Goal: Task Accomplishment & Management: Manage account settings

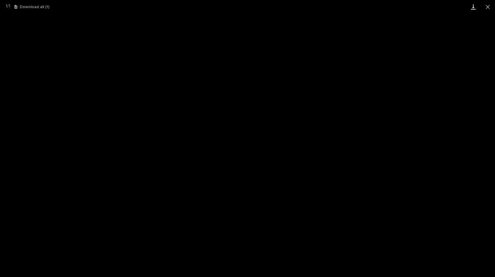
scroll to position [417, 0]
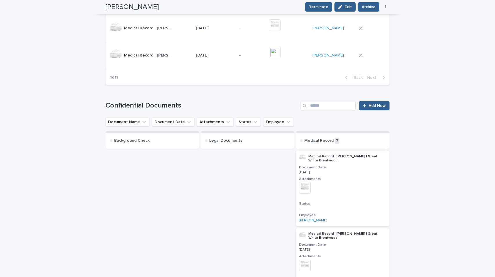
click at [487, 8] on button "Close gallery" at bounding box center [487, 7] width 14 height 14
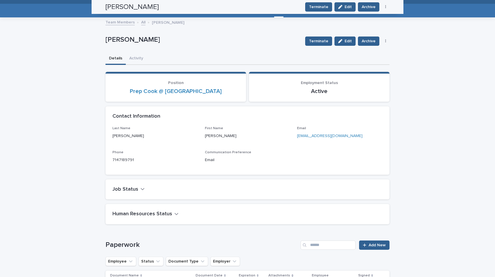
scroll to position [0, 0]
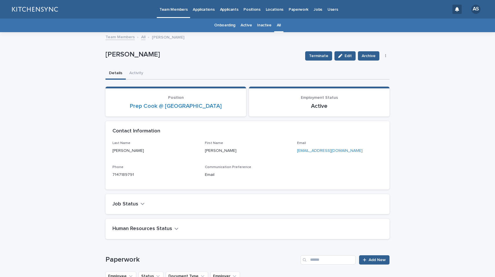
click at [277, 26] on link "All" at bounding box center [279, 26] width 4 height 14
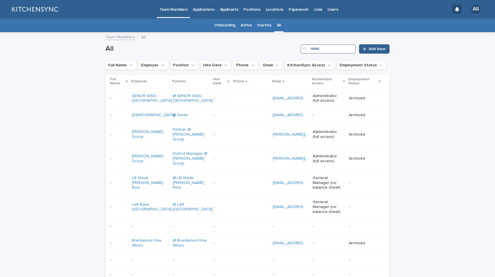
click at [314, 47] on input "Search" at bounding box center [327, 48] width 55 height 9
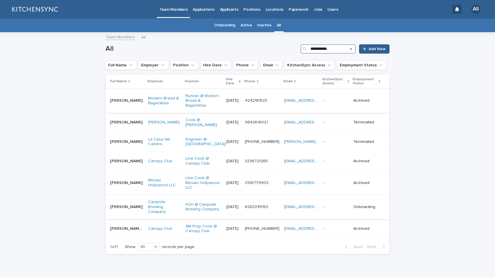
type input "**********"
click at [123, 210] on div "[PERSON_NAME] [PERSON_NAME]" at bounding box center [126, 207] width 33 height 10
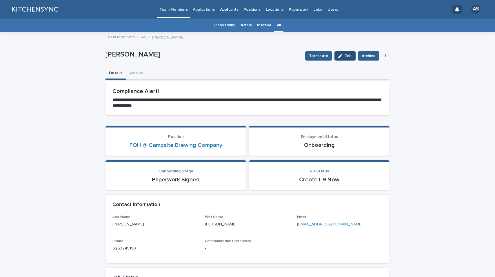
click at [340, 59] on button "Edit" at bounding box center [344, 55] width 21 height 9
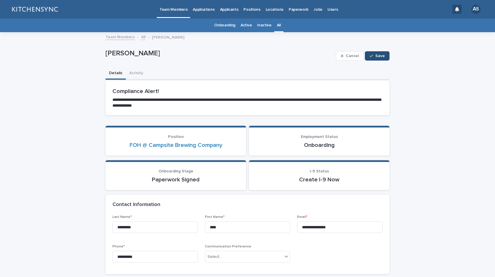
click at [369, 57] on icon "button" at bounding box center [370, 56] width 3 height 4
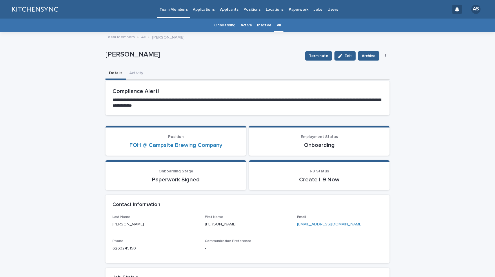
click at [317, 61] on div "Terminate Edit Archive Resend Packet Re-Hire Employee" at bounding box center [346, 55] width 87 height 23
click at [317, 58] on span "Terminate" at bounding box center [318, 56] width 19 height 6
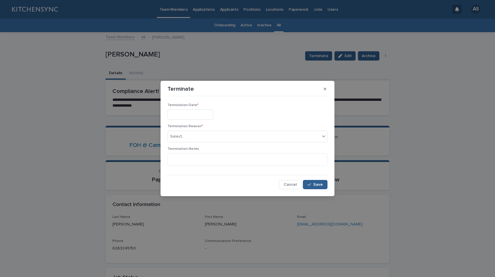
click at [194, 116] on input "text" at bounding box center [190, 114] width 46 height 10
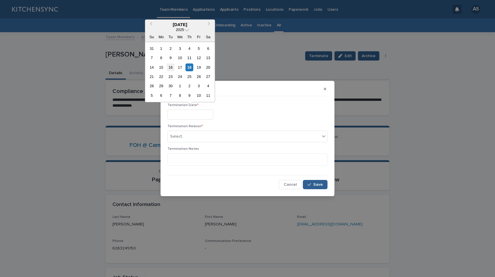
click at [169, 66] on div "16" at bounding box center [171, 67] width 8 height 8
type input "**********"
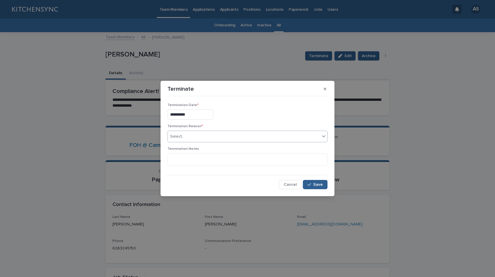
click at [194, 134] on div "Select..." at bounding box center [244, 137] width 152 height 10
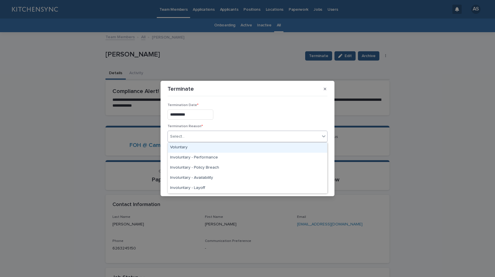
click at [193, 149] on div "Voluntary" at bounding box center [247, 148] width 159 height 10
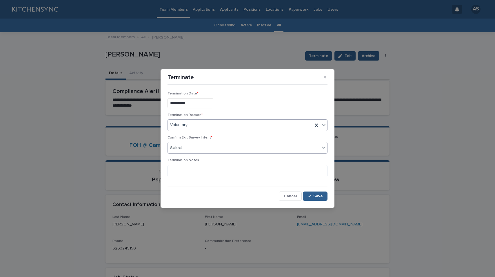
click at [197, 144] on div "Select..." at bounding box center [244, 148] width 152 height 10
click at [196, 158] on div "Send" at bounding box center [247, 159] width 159 height 10
click at [224, 199] on div "Cancel Save" at bounding box center [247, 195] width 160 height 9
click at [318, 197] on span "Save" at bounding box center [318, 196] width 10 height 4
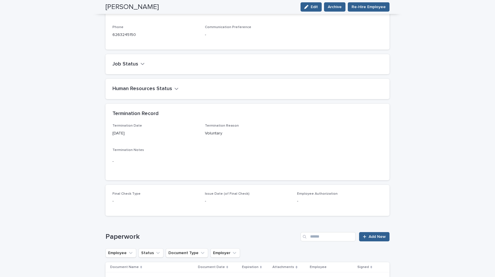
scroll to position [177, 0]
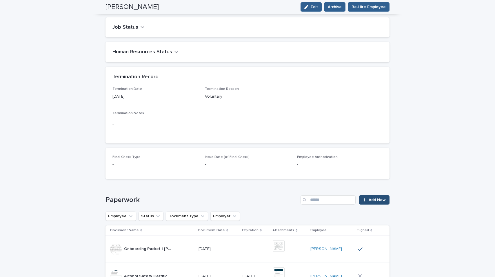
click at [378, 199] on span "Add New" at bounding box center [376, 200] width 17 height 4
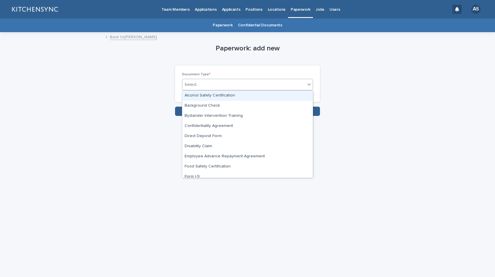
click at [260, 84] on div "Select..." at bounding box center [243, 85] width 123 height 10
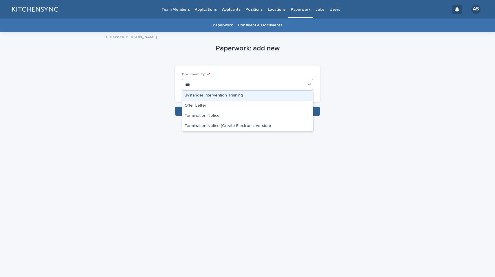
type input "****"
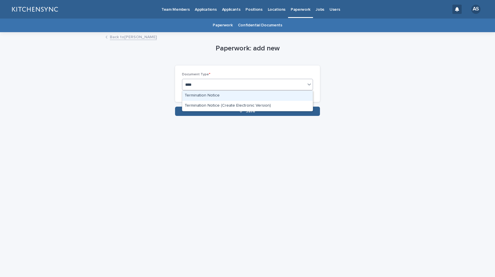
click at [238, 95] on div "Termination Notice" at bounding box center [247, 96] width 130 height 10
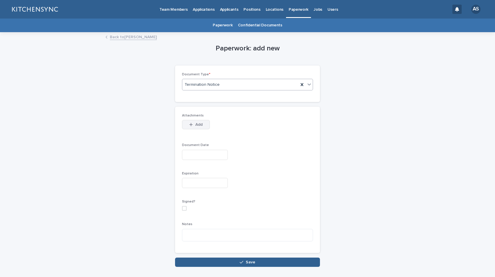
click at [198, 126] on span "Add" at bounding box center [198, 125] width 7 height 4
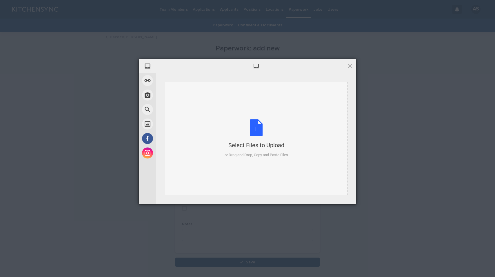
click at [250, 130] on div "Select Files to Upload or Drag and Drop, Copy and Paste Files" at bounding box center [255, 138] width 63 height 39
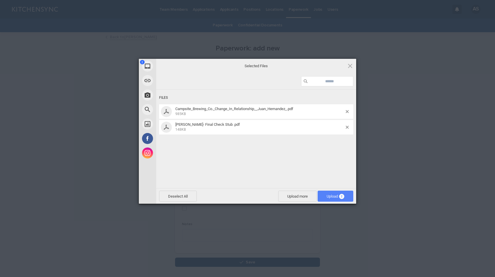
click at [335, 196] on span "Upload 2" at bounding box center [335, 196] width 18 height 4
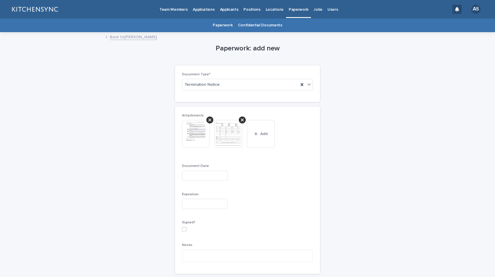
click at [205, 178] on input "text" at bounding box center [205, 176] width 46 height 10
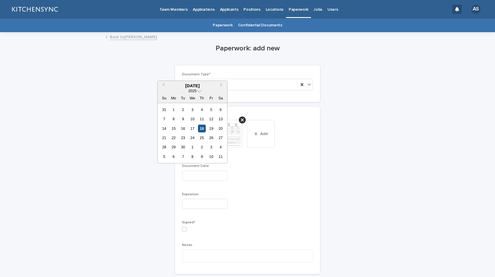
click at [202, 129] on div "18" at bounding box center [202, 129] width 8 height 8
type input "**********"
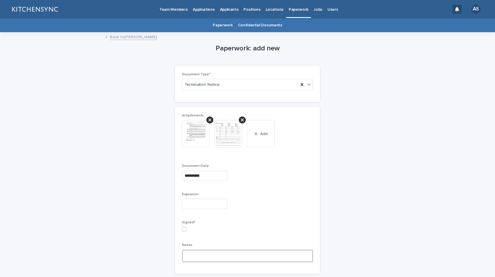
click at [211, 258] on textarea at bounding box center [247, 256] width 131 height 12
paste textarea "**********"
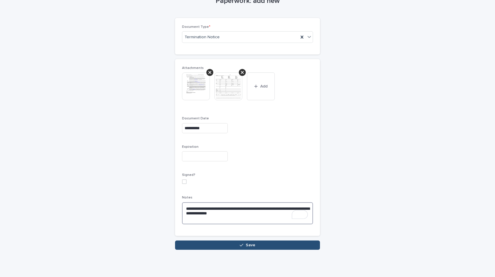
scroll to position [49, 0]
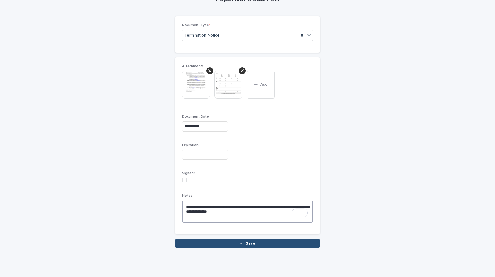
type textarea "**********"
click at [260, 245] on button "Save" at bounding box center [247, 243] width 145 height 9
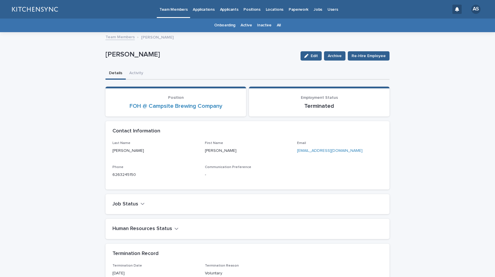
click at [277, 25] on link "All" at bounding box center [279, 26] width 4 height 14
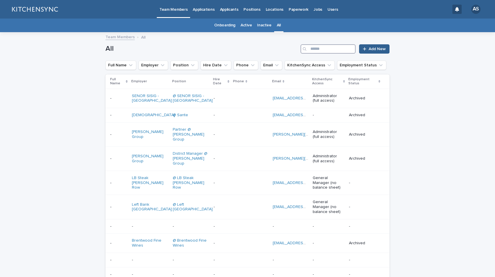
click at [326, 52] on input "Search" at bounding box center [327, 48] width 55 height 9
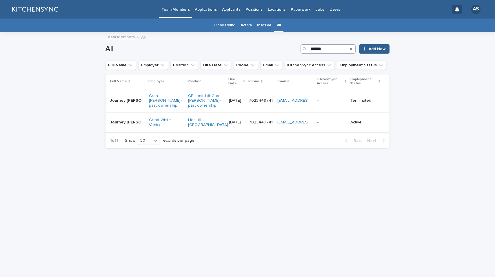
type input "*******"
click at [123, 127] on div "Journey [PERSON_NAME] Journey [PERSON_NAME]" at bounding box center [127, 123] width 34 height 10
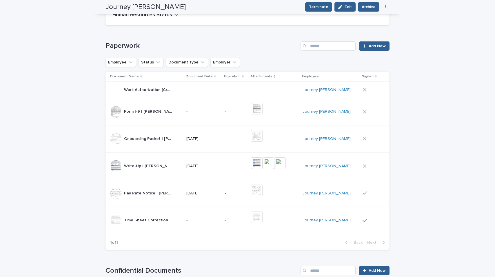
scroll to position [213, 0]
click at [370, 48] on span "Add New" at bounding box center [376, 46] width 17 height 4
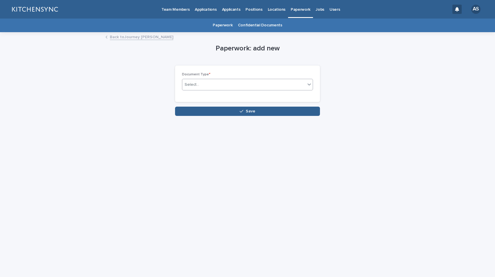
click at [267, 83] on div "Select..." at bounding box center [243, 85] width 123 height 10
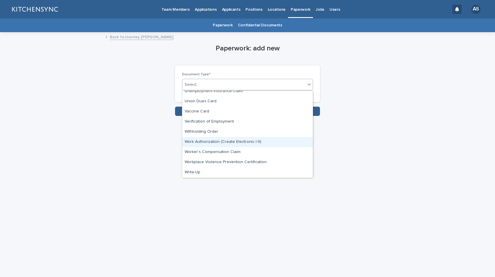
scroll to position [385, 0]
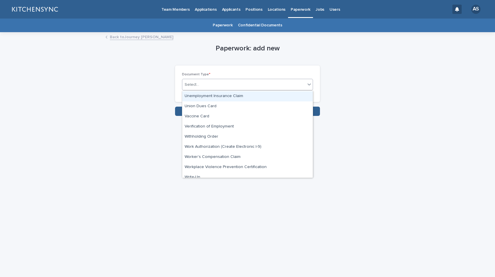
click at [244, 96] on div "Unemployment Insurance Claim" at bounding box center [247, 96] width 130 height 10
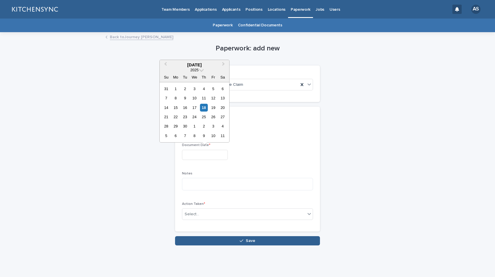
click at [201, 156] on input "text" at bounding box center [205, 155] width 46 height 10
click at [204, 108] on div "18" at bounding box center [204, 108] width 8 height 8
type input "**********"
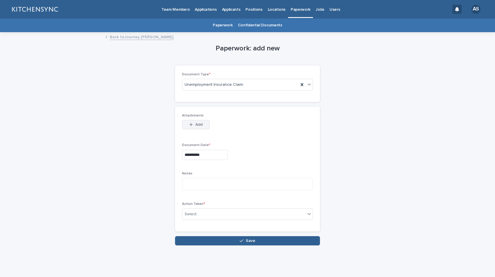
click at [198, 124] on span "Add" at bounding box center [198, 125] width 7 height 4
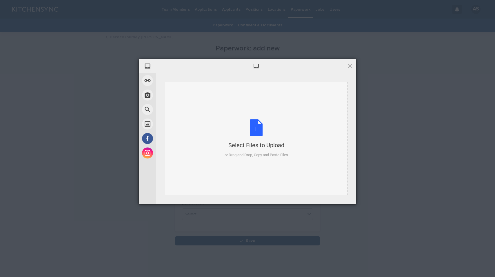
click at [256, 129] on div "Select Files to Upload or Drag and Drop, Copy and Paste Files" at bounding box center [255, 138] width 63 height 39
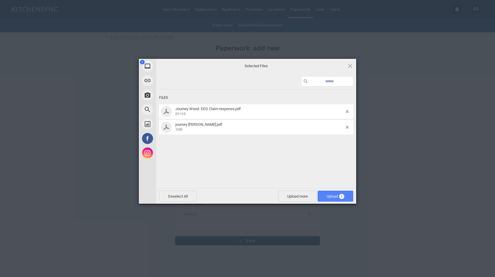
click at [336, 198] on span "Upload 2" at bounding box center [335, 196] width 18 height 4
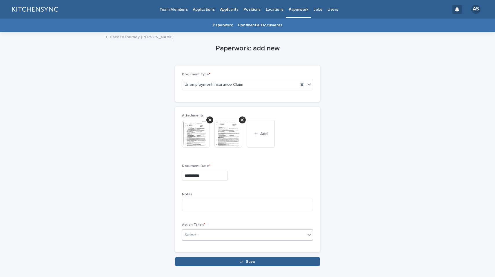
click at [212, 234] on div "Select..." at bounding box center [243, 235] width 123 height 10
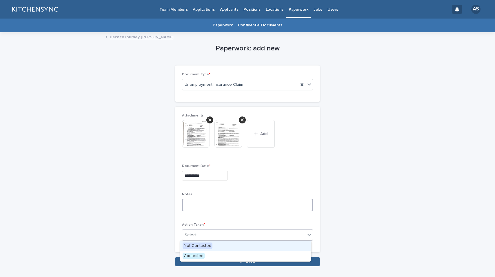
click at [213, 207] on textarea at bounding box center [247, 205] width 131 height 12
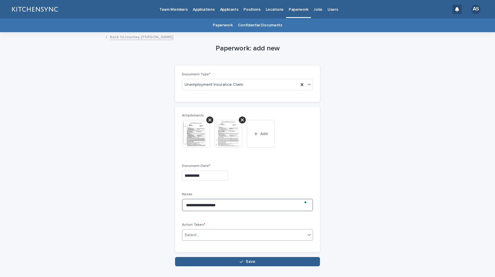
type textarea "**********"
click at [226, 237] on div "Select..." at bounding box center [243, 235] width 123 height 10
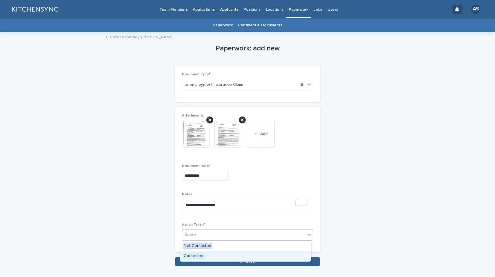
click at [227, 255] on div "Contested" at bounding box center [245, 256] width 130 height 10
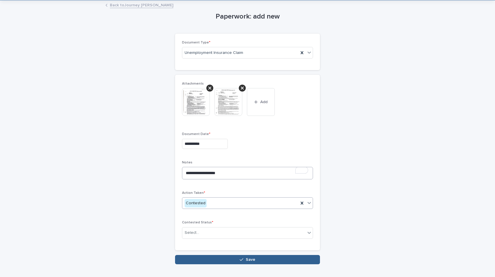
scroll to position [33, 0]
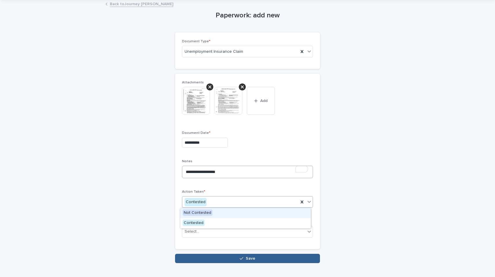
click at [233, 201] on div "Contested" at bounding box center [240, 202] width 116 height 10
click at [227, 216] on div "Not Contested" at bounding box center [245, 213] width 130 height 10
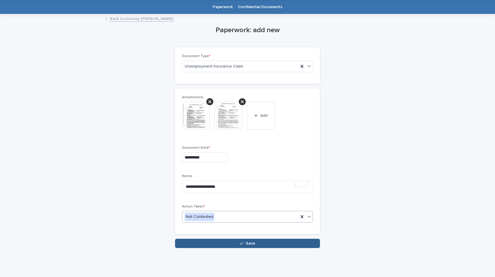
scroll to position [18, 0]
click at [222, 229] on div "**********" at bounding box center [247, 161] width 145 height 146
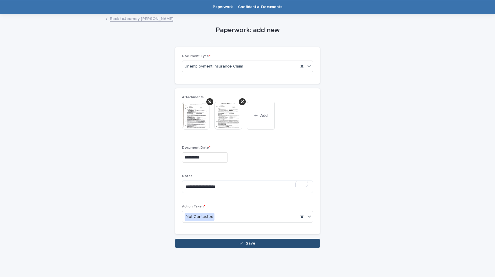
click at [225, 244] on button "Save" at bounding box center [247, 243] width 145 height 9
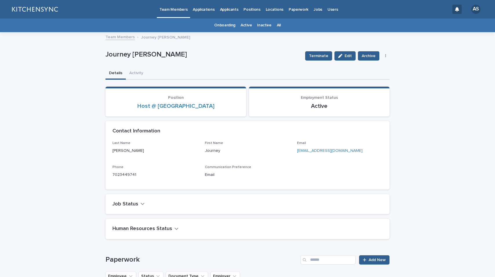
click at [277, 28] on link "All" at bounding box center [279, 26] width 4 height 14
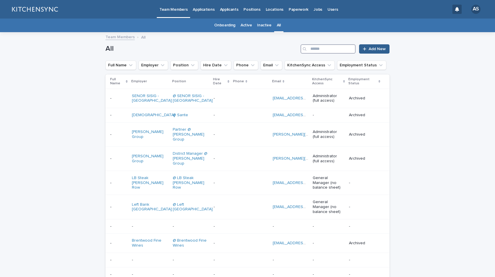
click at [336, 51] on input "Search" at bounding box center [327, 48] width 55 height 9
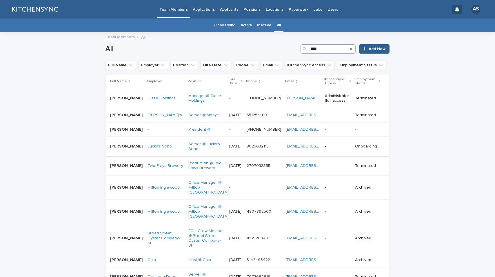
type input "****"
click at [114, 154] on td "[PERSON_NAME] [PERSON_NAME]" at bounding box center [125, 146] width 40 height 19
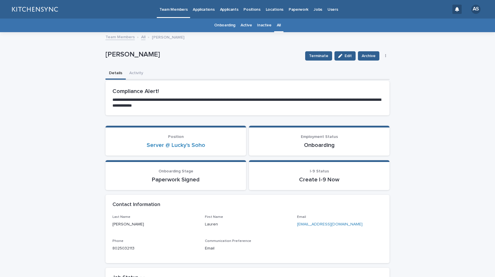
click at [141, 36] on link "All" at bounding box center [143, 36] width 4 height 7
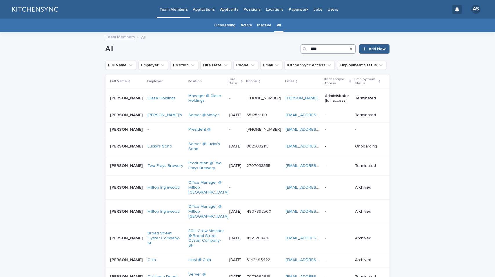
click at [322, 50] on input "****" at bounding box center [327, 48] width 55 height 9
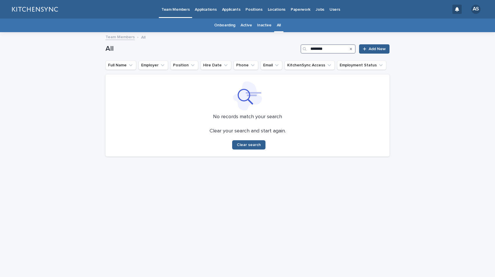
drag, startPoint x: 334, startPoint y: 49, endPoint x: 289, endPoint y: 49, distance: 45.5
click at [289, 49] on div "All ******** Add New" at bounding box center [247, 48] width 284 height 9
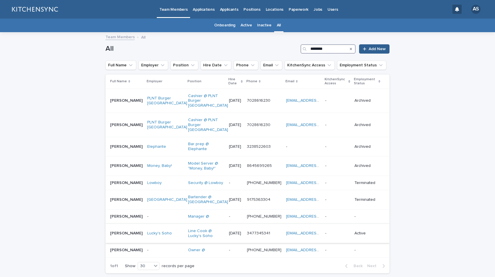
type input "********"
click at [129, 234] on td "[PERSON_NAME] [PERSON_NAME]" at bounding box center [124, 233] width 39 height 19
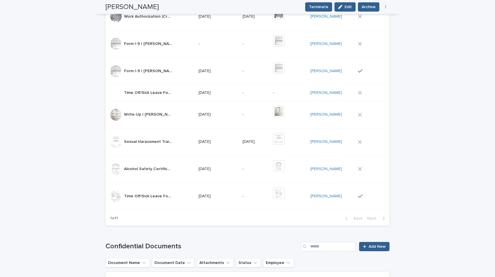
scroll to position [315, 0]
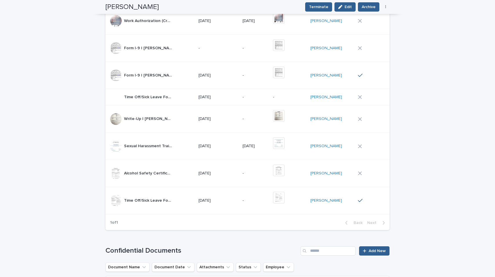
click at [84, 173] on div "**********" at bounding box center [247, 47] width 495 height 659
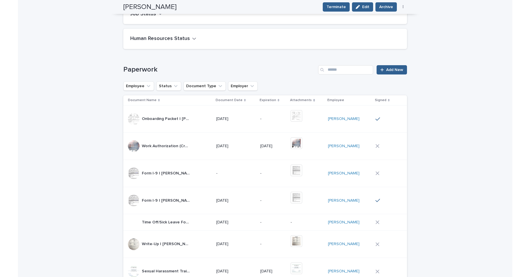
scroll to position [0, 0]
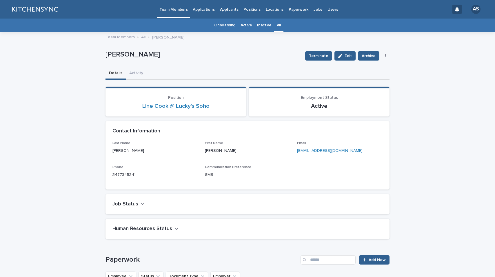
drag, startPoint x: 358, startPoint y: 150, endPoint x: 294, endPoint y: 151, distance: 64.3
click at [294, 151] on div "Last Name [PERSON_NAME] First Name [PERSON_NAME] [EMAIL_ADDRESS][DOMAIN_NAME] P…" at bounding box center [247, 161] width 270 height 41
copy link "[EMAIL_ADDRESS][DOMAIN_NAME]"
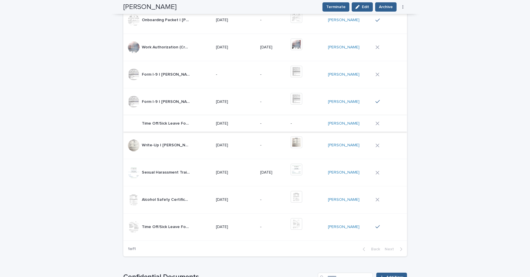
scroll to position [266, 0]
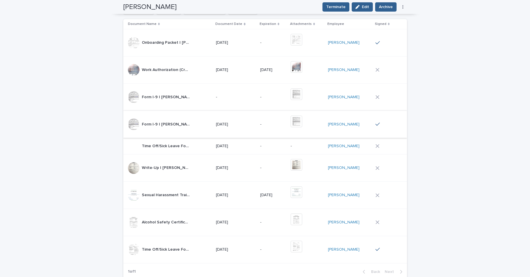
click at [295, 121] on img at bounding box center [297, 122] width 12 height 12
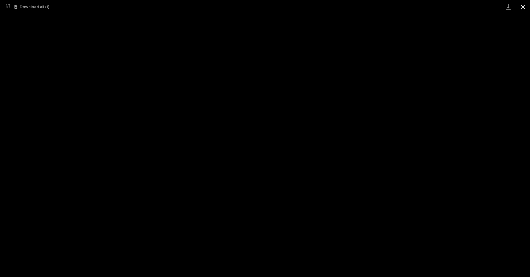
click at [494, 7] on button "Close gallery" at bounding box center [523, 7] width 14 height 14
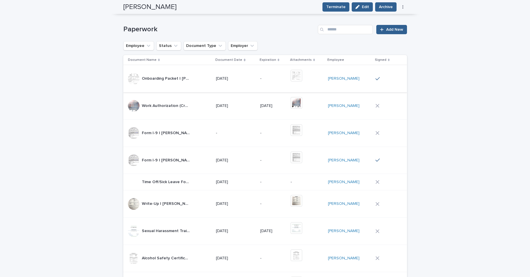
scroll to position [227, 0]
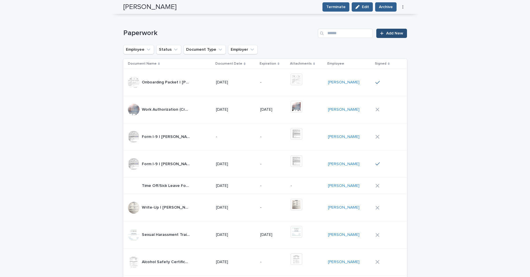
click at [390, 34] on span "Add New" at bounding box center [394, 33] width 17 height 4
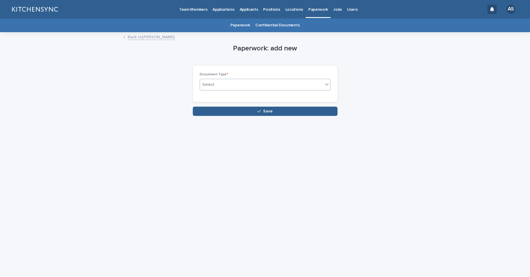
click at [263, 87] on div "Select..." at bounding box center [261, 85] width 123 height 10
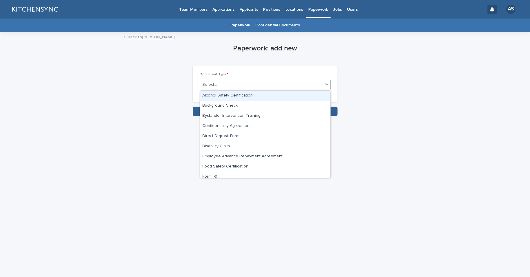
type input "*"
type input "****"
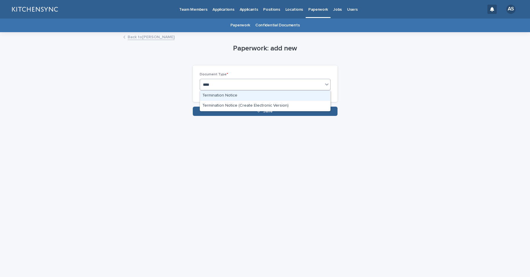
click at [258, 95] on div "Termination Notice" at bounding box center [265, 96] width 130 height 10
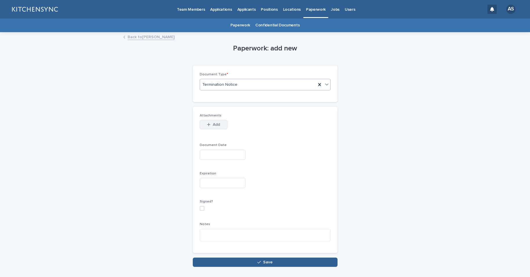
click at [219, 124] on button "Add" at bounding box center [214, 124] width 28 height 9
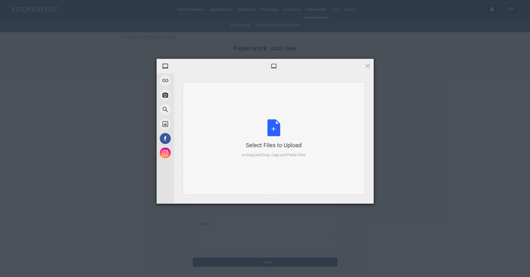
click at [275, 130] on div "Select Files to Upload or Drag and Drop, Copy and Paste Files" at bounding box center [273, 138] width 63 height 39
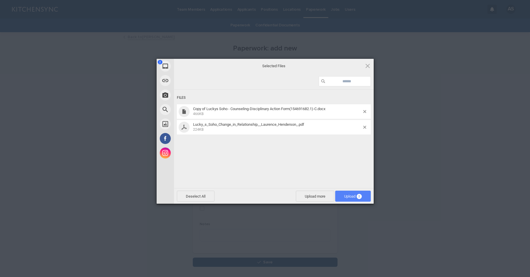
click at [351, 199] on span "Upload 2" at bounding box center [353, 196] width 36 height 11
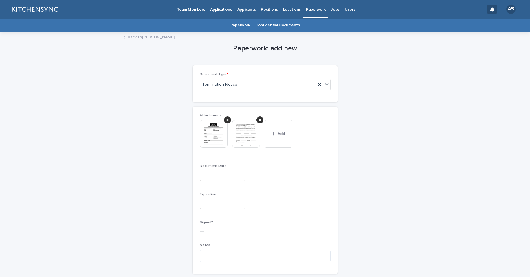
click at [227, 176] on input "text" at bounding box center [223, 176] width 46 height 10
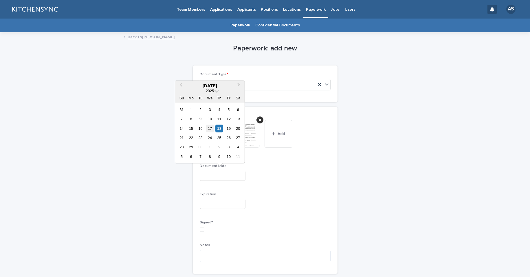
click at [213, 129] on div "17" at bounding box center [210, 129] width 8 height 8
type input "**********"
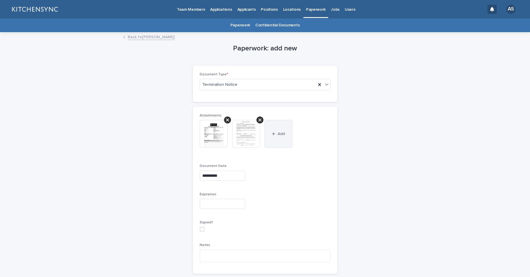
click at [278, 128] on button "Add" at bounding box center [279, 134] width 28 height 28
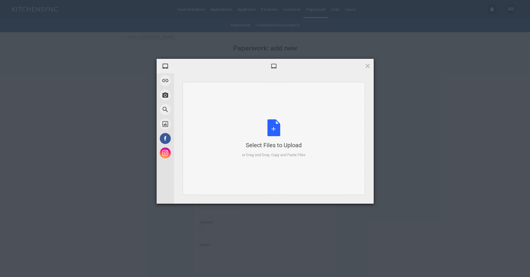
click at [269, 125] on div "Select Files to Upload or Drag and Drop, Copy and Paste Files" at bounding box center [273, 138] width 63 height 39
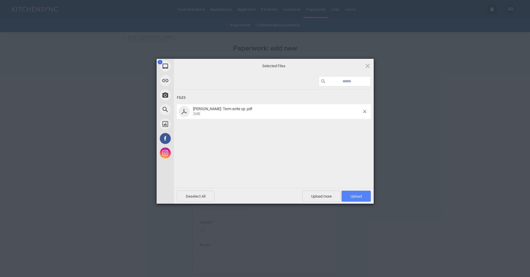
click at [362, 198] on span "Upload 1" at bounding box center [356, 196] width 29 height 11
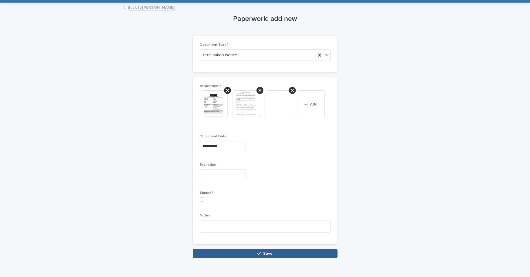
scroll to position [40, 0]
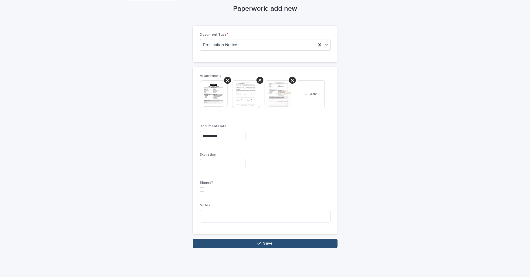
click at [289, 245] on button "Save" at bounding box center [265, 243] width 145 height 9
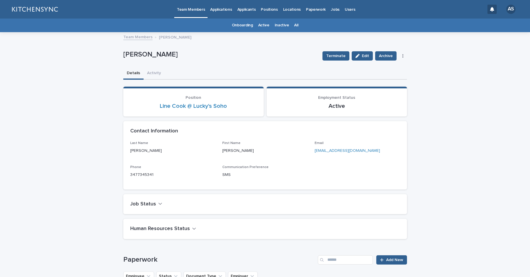
scroll to position [101, 0]
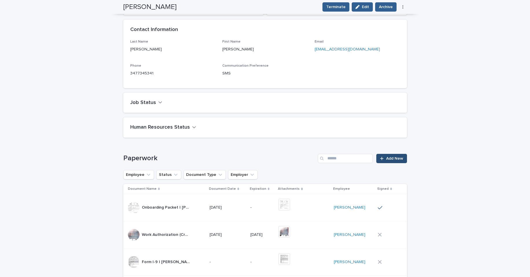
click at [388, 161] on link "Add New" at bounding box center [392, 158] width 30 height 9
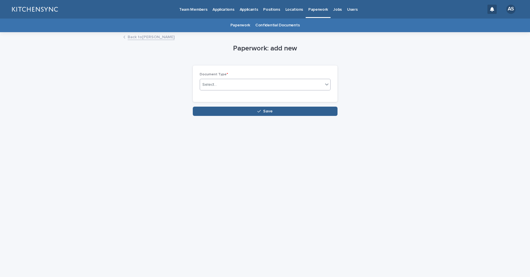
click at [292, 85] on div "Select..." at bounding box center [261, 85] width 123 height 10
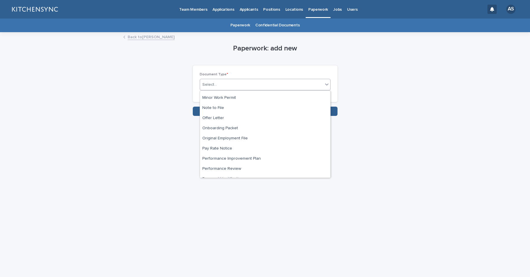
scroll to position [390, 0]
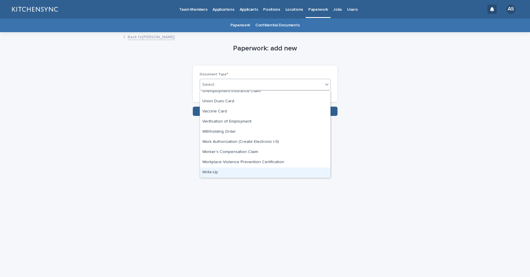
click at [262, 170] on div "Write-Up" at bounding box center [265, 172] width 130 height 10
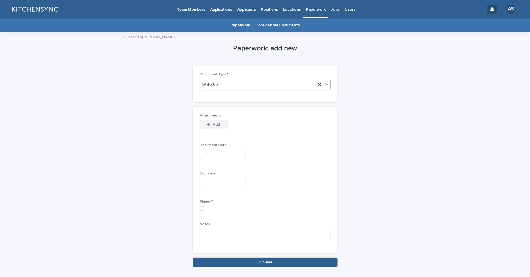
click at [213, 123] on span "Add" at bounding box center [216, 125] width 7 height 4
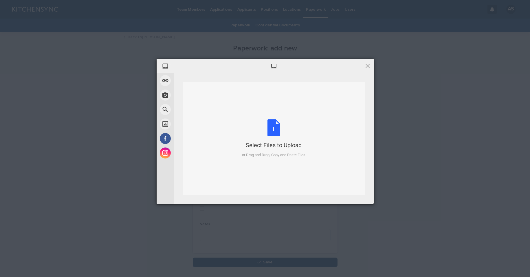
click at [271, 124] on div "Select Files to Upload or Drag and Drop, Copy and Paste Files" at bounding box center [273, 138] width 63 height 39
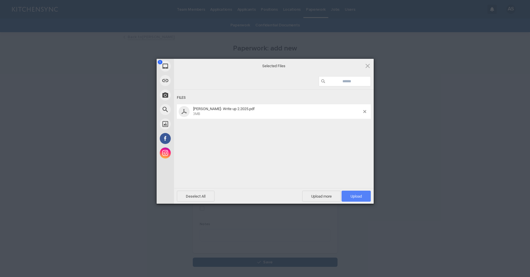
click at [366, 198] on span "Upload 1" at bounding box center [356, 196] width 29 height 11
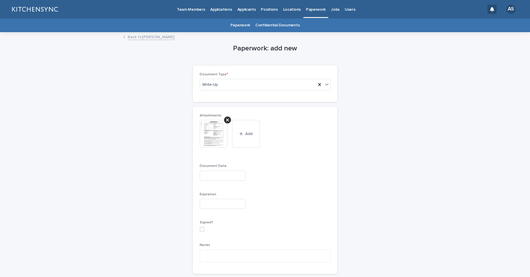
click at [210, 145] on img at bounding box center [214, 134] width 28 height 28
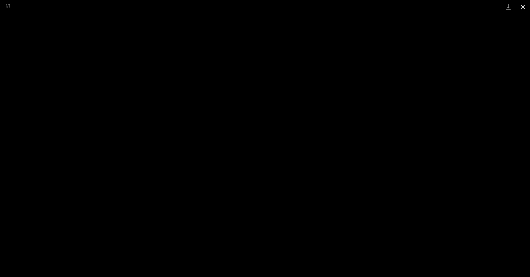
click at [494, 7] on button "Close gallery" at bounding box center [523, 7] width 14 height 14
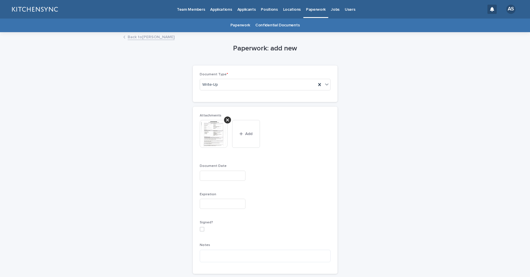
click at [239, 177] on input "text" at bounding box center [223, 176] width 46 height 10
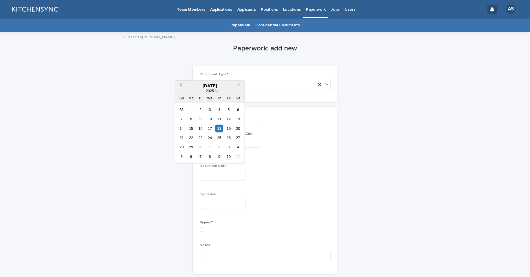
click at [181, 83] on span "Previous Month" at bounding box center [181, 86] width 0 height 8
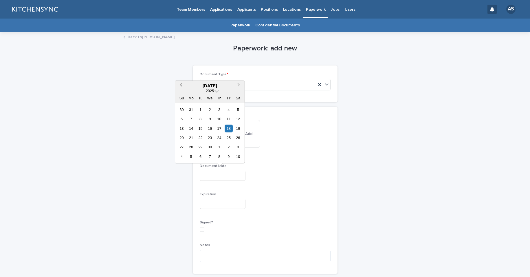
click at [181, 83] on span "Previous Month" at bounding box center [181, 86] width 0 height 8
click at [229, 136] on div "21" at bounding box center [229, 138] width 8 height 8
type input "**********"
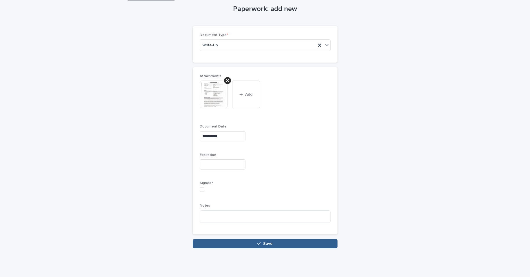
scroll to position [40, 0]
click at [287, 244] on button "Save" at bounding box center [265, 243] width 145 height 9
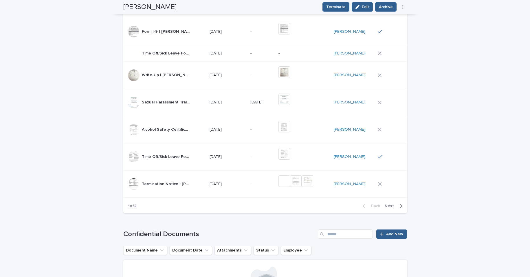
scroll to position [401, 0]
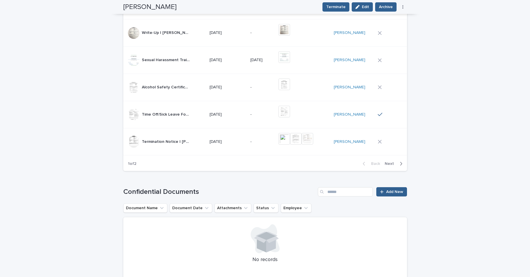
click at [240, 151] on td "[DATE]" at bounding box center [227, 141] width 41 height 27
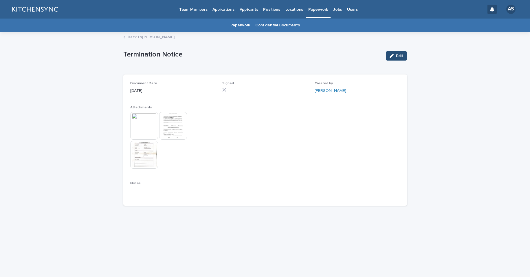
click at [400, 59] on button "Edit" at bounding box center [396, 55] width 21 height 9
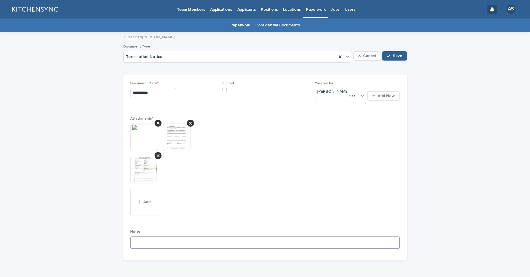
click at [163, 238] on textarea at bounding box center [265, 242] width 270 height 12
type textarea "**********"
click at [398, 58] on button "Save" at bounding box center [394, 55] width 25 height 9
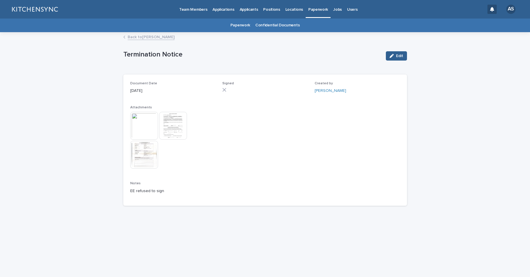
click at [430, 148] on div "Loading... Saving… Loading... Saving… Termination Notice Edit Termination Notic…" at bounding box center [265, 155] width 530 height 244
click at [154, 37] on link "Back to [PERSON_NAME]" at bounding box center [151, 36] width 47 height 7
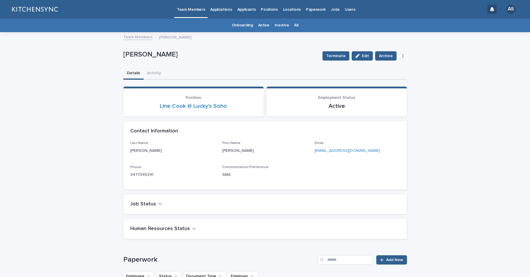
click at [295, 24] on link "All" at bounding box center [296, 26] width 4 height 14
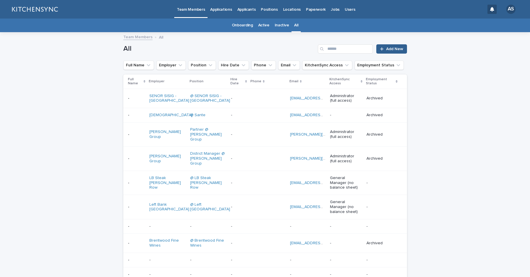
click at [343, 55] on div "All Add New" at bounding box center [265, 47] width 284 height 28
click at [342, 52] on input "Search" at bounding box center [345, 48] width 55 height 9
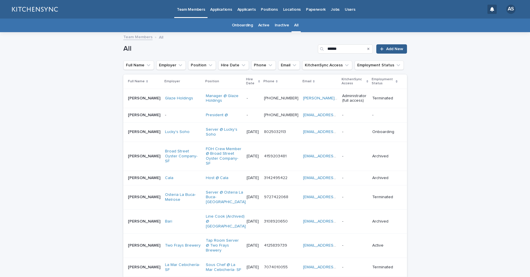
click at [347, 50] on input "******" at bounding box center [345, 48] width 55 height 9
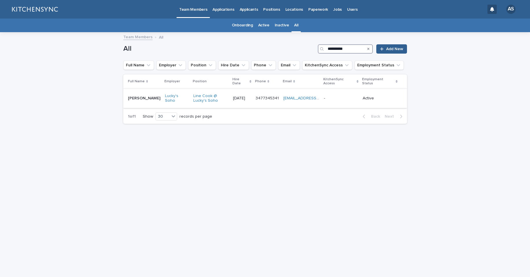
type input "**********"
click at [145, 100] on p "[PERSON_NAME]" at bounding box center [145, 98] width 34 height 6
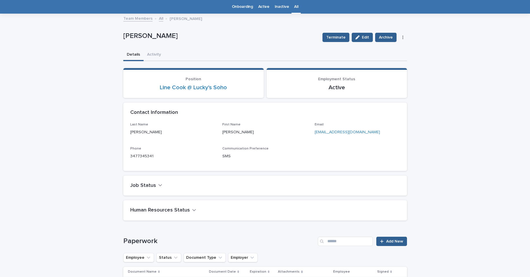
scroll to position [24, 0]
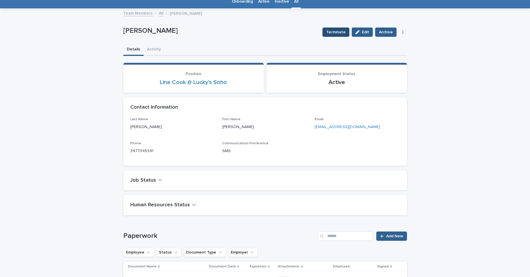
click at [336, 33] on span "Terminate" at bounding box center [335, 32] width 19 height 6
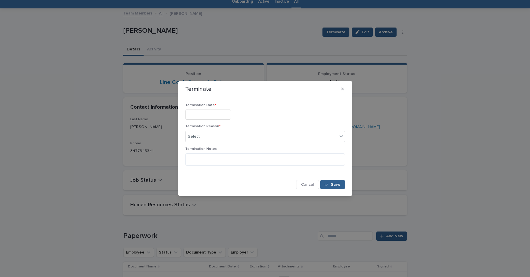
click at [221, 115] on input "text" at bounding box center [208, 114] width 46 height 10
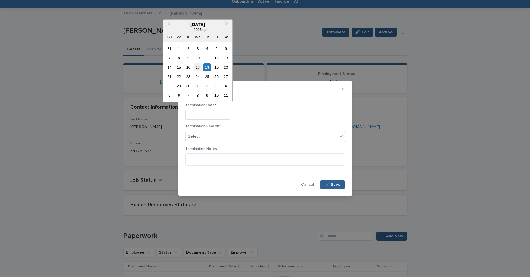
click at [201, 68] on div "17" at bounding box center [198, 67] width 8 height 8
type input "**********"
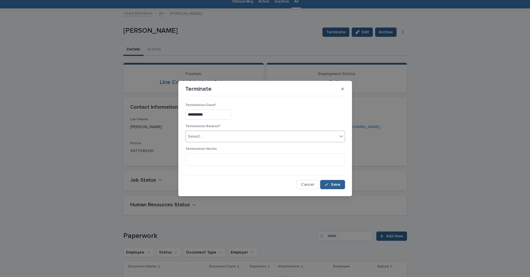
click at [223, 138] on div "Select..." at bounding box center [262, 137] width 152 height 10
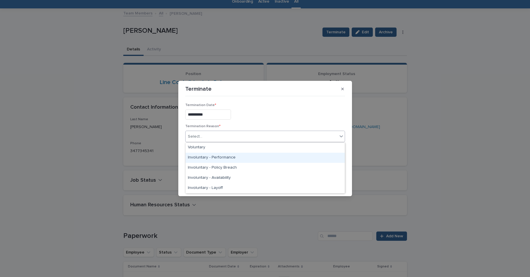
click at [220, 159] on div "Involuntary - Performance" at bounding box center [265, 158] width 159 height 10
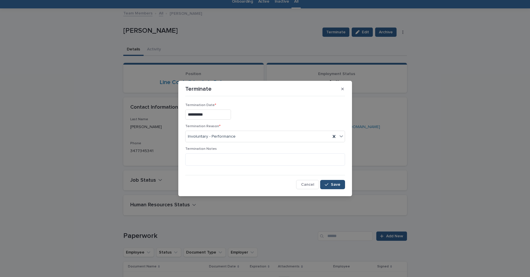
click at [331, 188] on button "Save" at bounding box center [332, 184] width 25 height 9
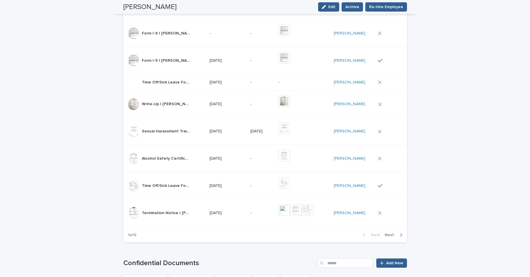
scroll to position [456, 0]
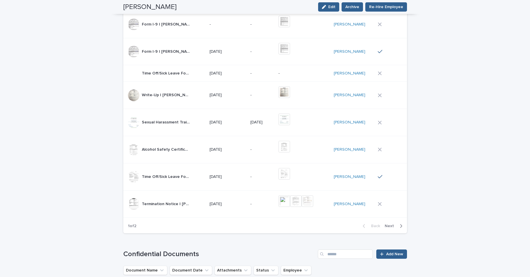
click at [237, 213] on td "[DATE]" at bounding box center [227, 203] width 41 height 27
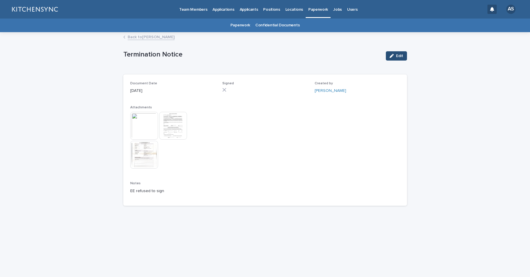
click at [400, 55] on span "Edit" at bounding box center [399, 56] width 7 height 4
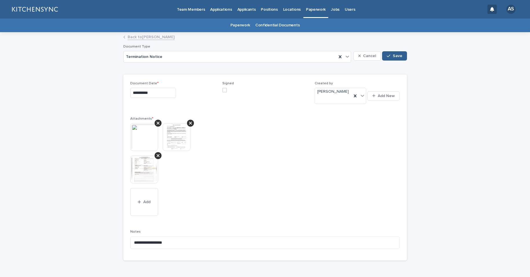
click at [187, 121] on div at bounding box center [190, 123] width 7 height 7
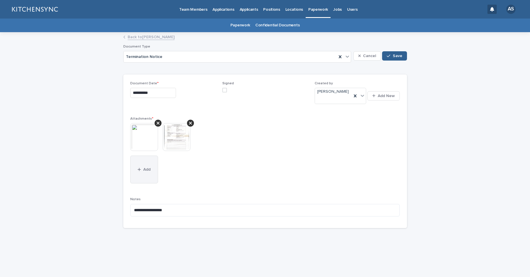
click at [150, 167] on span "Add" at bounding box center [146, 169] width 7 height 4
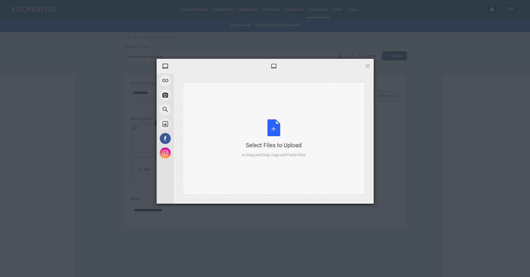
click at [276, 125] on div "Select Files to Upload or Drag and Drop, Copy and Paste Files" at bounding box center [273, 138] width 63 height 39
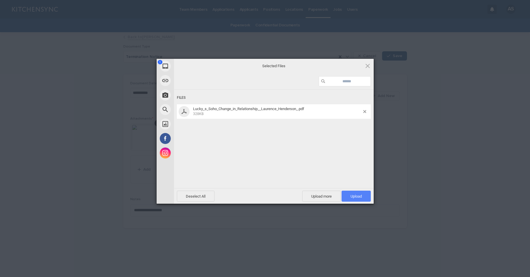
click at [349, 196] on span "Upload 1" at bounding box center [356, 196] width 29 height 11
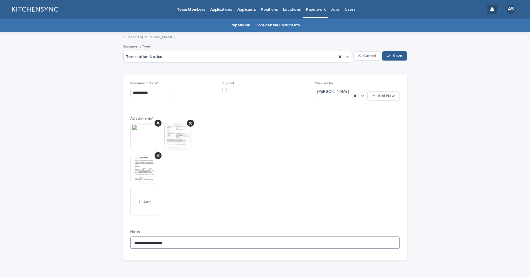
click at [181, 236] on textarea "**********" at bounding box center [265, 242] width 270 height 12
type textarea "**********"
click at [390, 57] on div "button" at bounding box center [390, 56] width 6 height 4
